Goal: Use online tool/utility: Utilize a website feature to perform a specific function

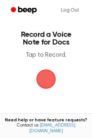
click at [45, 78] on span "button" at bounding box center [46, 78] width 23 height 23
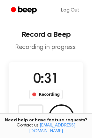
click at [45, 78] on span "0:31" at bounding box center [46, 79] width 26 height 13
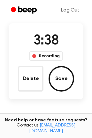
scroll to position [41, 0]
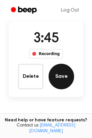
click at [62, 82] on button "Save" at bounding box center [62, 77] width 26 height 26
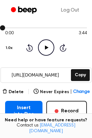
scroll to position [54, 0]
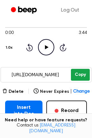
click at [79, 75] on button "Copy" at bounding box center [80, 75] width 19 height 12
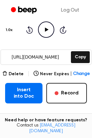
scroll to position [73, 0]
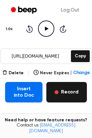
click at [63, 90] on button "Record" at bounding box center [66, 92] width 41 height 20
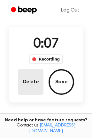
click at [30, 81] on button "Delete" at bounding box center [31, 82] width 26 height 26
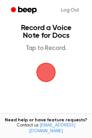
click at [45, 79] on span "button" at bounding box center [46, 72] width 23 height 23
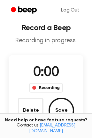
scroll to position [35, 0]
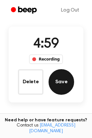
click at [62, 83] on button "Save" at bounding box center [62, 82] width 26 height 26
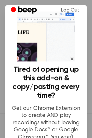
scroll to position [87, 0]
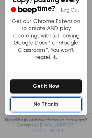
click at [45, 102] on button "No Thanks" at bounding box center [46, 104] width 72 height 14
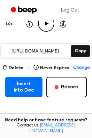
scroll to position [78, 0]
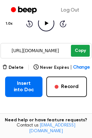
click at [83, 53] on button "Copy" at bounding box center [80, 51] width 19 height 12
